Goal: Entertainment & Leisure: Consume media (video, audio)

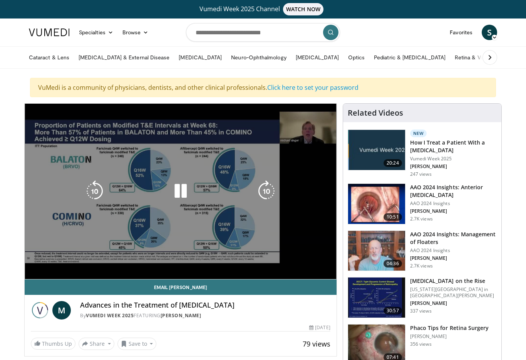
click at [303, 252] on div "10 seconds Tap to unmute" at bounding box center [181, 191] width 312 height 175
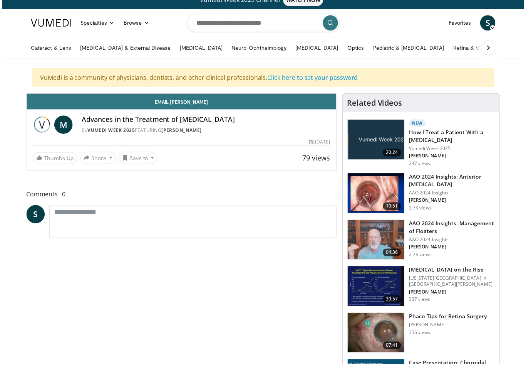
scroll to position [9, 0]
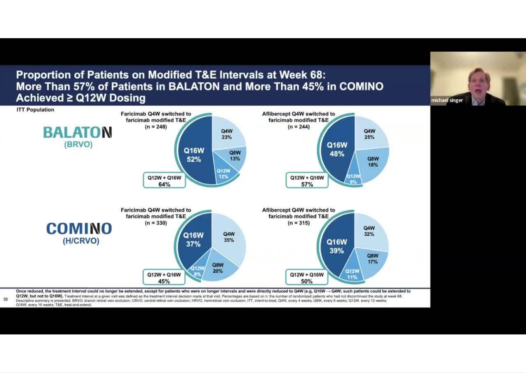
click at [370, 23] on div "10 seconds Tap to unmute" at bounding box center [263, 186] width 526 height 372
click at [34, 220] on div "10 seconds Tap to unmute" at bounding box center [263, 186] width 526 height 372
click at [296, 263] on div "10 seconds Tap to unmute" at bounding box center [263, 186] width 526 height 372
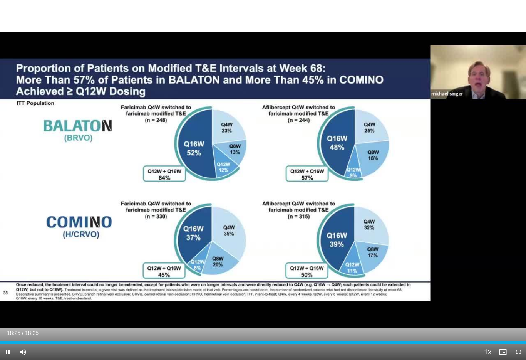
scroll to position [113, 0]
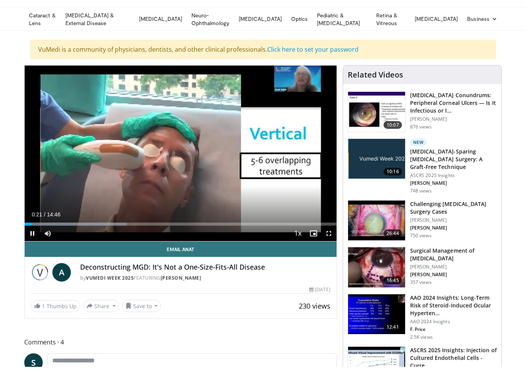
scroll to position [9, 0]
